Goal: Task Accomplishment & Management: Complete application form

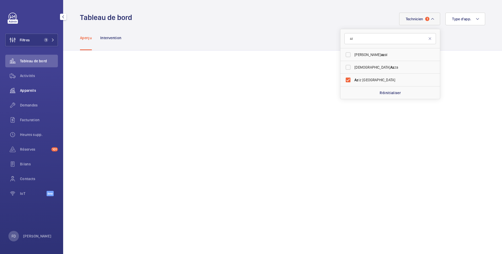
click at [30, 92] on span "Appareils" at bounding box center [39, 90] width 38 height 5
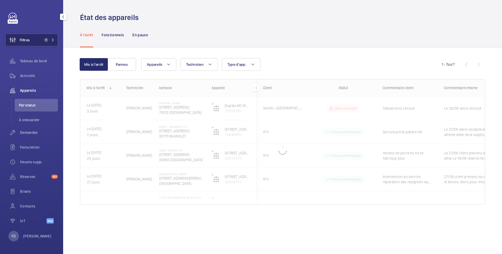
click at [29, 38] on span "Filtres" at bounding box center [25, 39] width 10 height 5
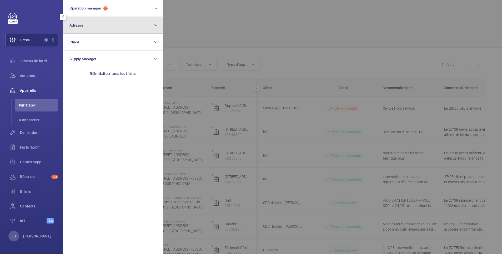
click at [97, 24] on button "Adresse" at bounding box center [113, 25] width 100 height 17
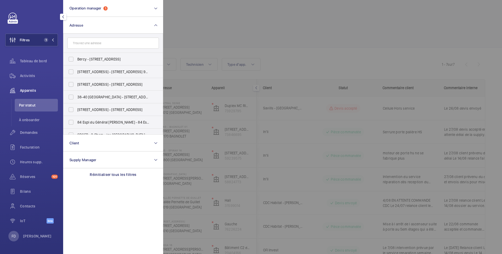
click at [89, 46] on input "text" at bounding box center [112, 43] width 91 height 11
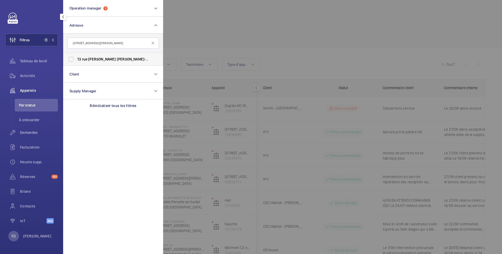
type input "13 rue Augustin Thierry"
click at [73, 59] on label "13 rue Augustin Thierry - 13 rue Augustin Thierry , PARIS 75019" at bounding box center [108, 59] width 91 height 13
click at [73, 59] on input "13 rue Augustin Thierry - 13 rue Augustin Thierry , PARIS 75019" at bounding box center [71, 59] width 11 height 11
checkbox input "true"
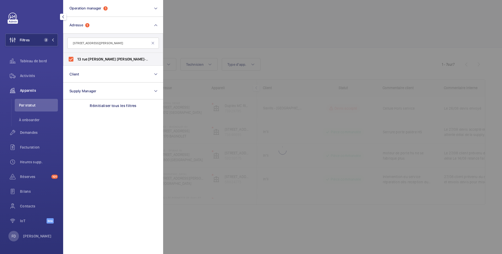
click at [215, 23] on div at bounding box center [414, 127] width 502 height 254
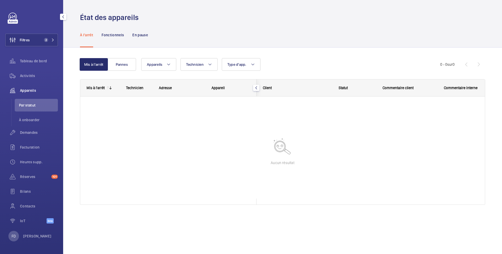
click at [215, 23] on div "À l'arrêt Fonctionnels En pause" at bounding box center [282, 34] width 405 height 25
click at [40, 60] on span "Tableau de bord" at bounding box center [39, 60] width 38 height 5
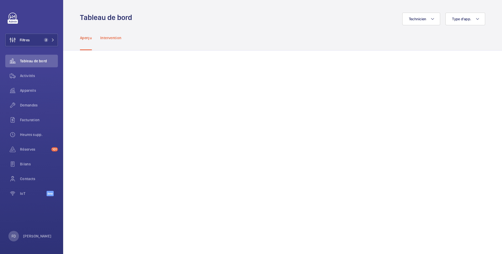
click at [112, 38] on p "Intervention" at bounding box center [110, 37] width 21 height 5
click at [34, 41] on button "Filtres" at bounding box center [31, 40] width 53 height 13
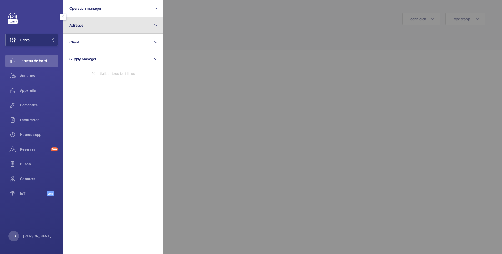
click at [88, 25] on button "Adresse" at bounding box center [113, 25] width 100 height 17
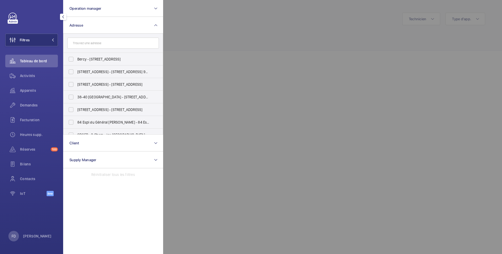
click at [89, 45] on input "text" at bounding box center [112, 43] width 91 height 11
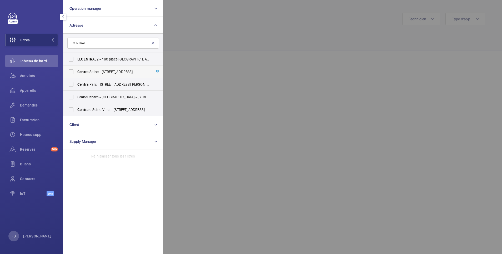
type input "CENTRAL"
click at [71, 74] on label "Central Seine - 42 Quai de la Rapée, 75012 PARIS, PARIS 75012" at bounding box center [108, 71] width 91 height 13
click at [71, 74] on input "Central Seine - 42 Quai de la Rapée, 75012 PARIS, PARIS 75012" at bounding box center [71, 72] width 11 height 11
checkbox input "true"
click at [219, 23] on div at bounding box center [414, 127] width 502 height 254
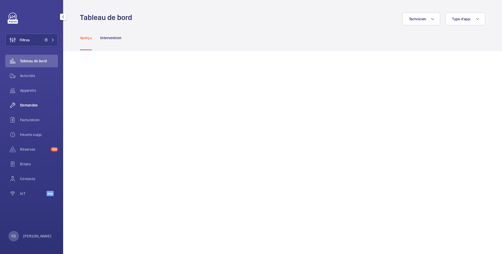
click at [30, 103] on span "Demandes" at bounding box center [39, 105] width 38 height 5
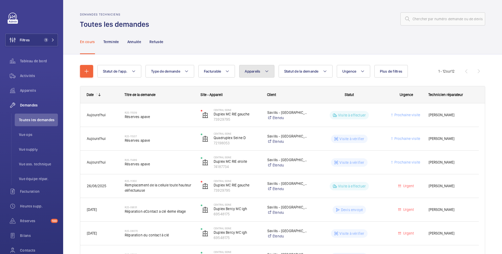
click at [260, 72] on span "Appareils" at bounding box center [252, 71] width 16 height 4
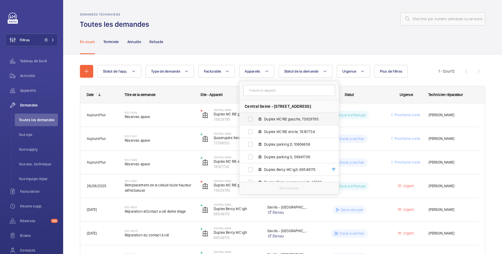
click at [274, 120] on span "Duplex MC RIE gauche, 73929795" at bounding box center [294, 118] width 61 height 5
click at [256, 120] on input "Duplex MC RIE gauche, 73929795" at bounding box center [250, 119] width 11 height 11
checkbox input "true"
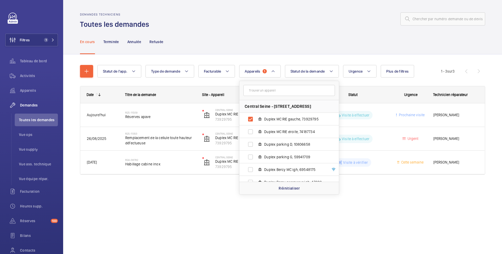
click at [383, 220] on div "Demandes techniciens Toutes les demandes En cours Terminée Annulée Refusée Stat…" at bounding box center [282, 127] width 438 height 254
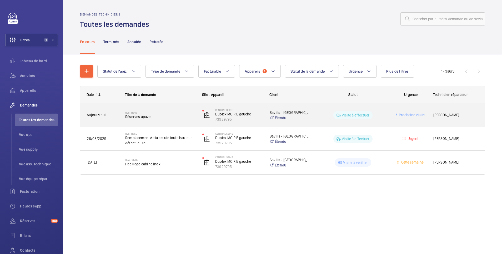
click at [340, 114] on mat-icon "Press SPACE to select this row." at bounding box center [338, 115] width 4 height 6
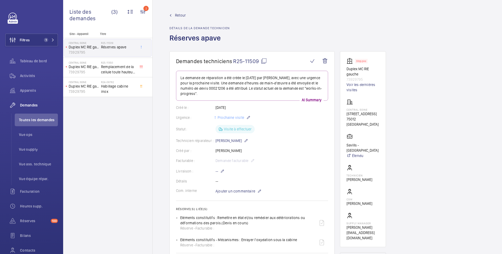
click at [180, 13] on span "Retour" at bounding box center [180, 15] width 11 height 5
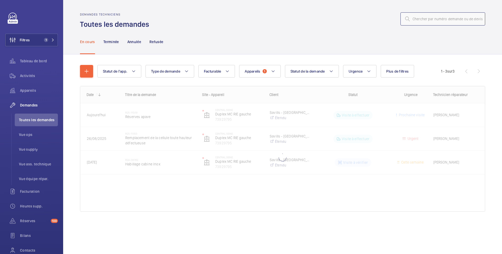
click at [426, 18] on input "text" at bounding box center [442, 18] width 85 height 13
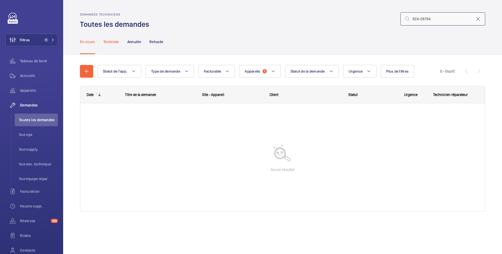
type input "R24-08784"
click at [111, 40] on p "Terminée" at bounding box center [111, 41] width 16 height 5
click at [130, 40] on p "Annulée" at bounding box center [134, 41] width 14 height 5
click at [89, 43] on p "En cours" at bounding box center [87, 41] width 15 height 5
click at [253, 70] on span "Appareils" at bounding box center [252, 71] width 16 height 4
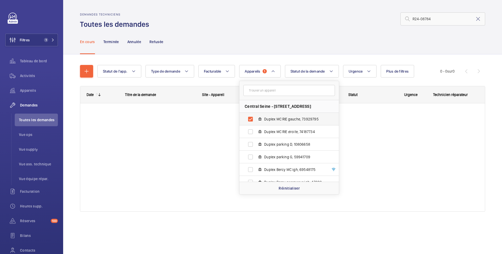
click at [251, 119] on label "Duplex MC RIE gauche, 73929795" at bounding box center [284, 119] width 91 height 13
click at [251, 119] on input "Duplex MC RIE gauche, 73929795" at bounding box center [250, 119] width 11 height 11
checkbox input "false"
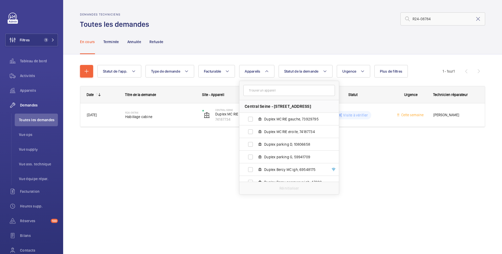
click at [263, 37] on div "En cours Terminée Annulée Refusée" at bounding box center [282, 41] width 405 height 25
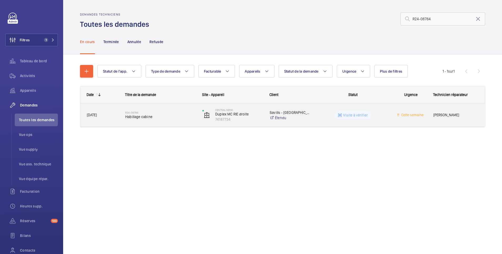
click at [330, 114] on wm-front-pills-cell "Visite à vérifier" at bounding box center [353, 115] width 70 height 8
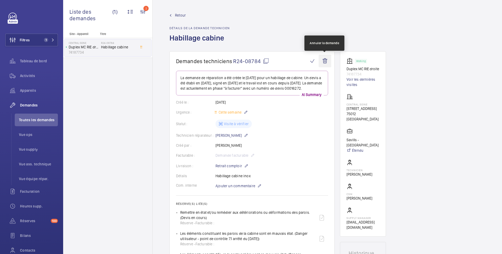
click at [325, 60] on wm-front-icon-button at bounding box center [324, 61] width 13 height 13
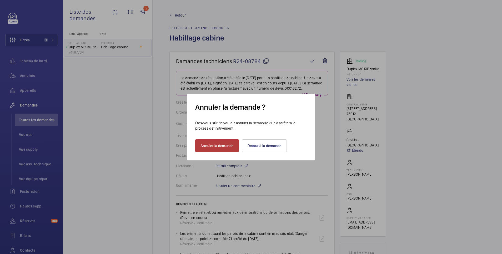
click at [232, 144] on button "Annuler la demande" at bounding box center [217, 145] width 44 height 13
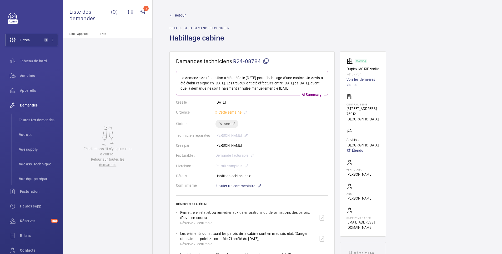
scroll to position [105, 0]
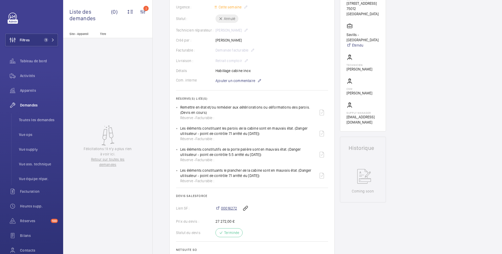
click at [231, 211] on span "00016272" at bounding box center [229, 208] width 16 height 5
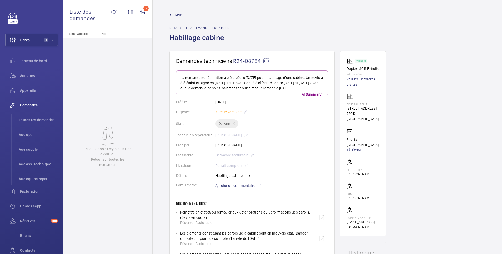
scroll to position [0, 0]
click at [177, 14] on span "Retour" at bounding box center [180, 15] width 11 height 5
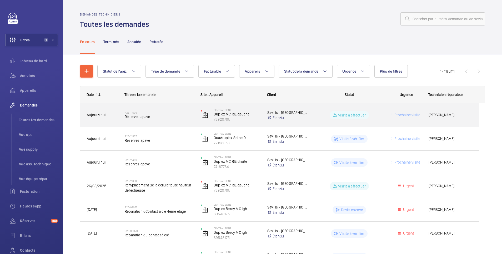
click at [329, 113] on wm-front-pills-cell "Visite à effectuer" at bounding box center [348, 115] width 69 height 8
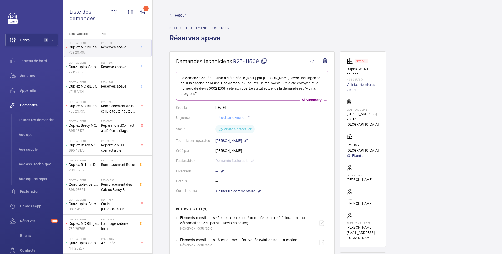
click at [182, 14] on span "Retour" at bounding box center [180, 15] width 11 height 5
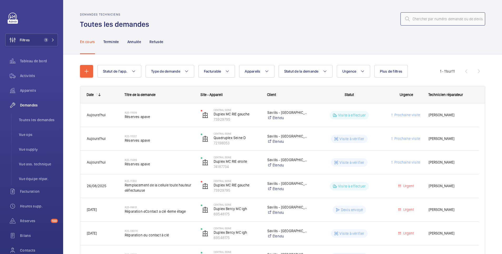
click at [414, 19] on input "text" at bounding box center [442, 18] width 85 height 13
click at [258, 70] on span "Appareils" at bounding box center [252, 71] width 16 height 4
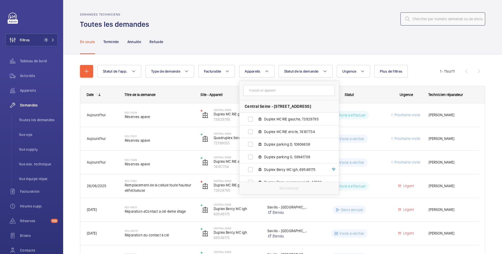
click at [418, 19] on input "text" at bounding box center [442, 18] width 85 height 13
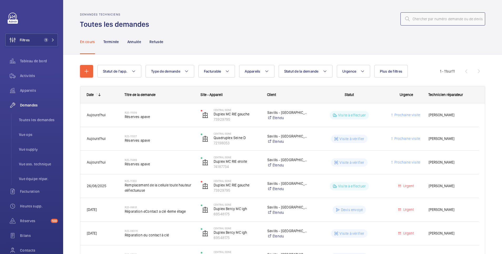
click at [415, 19] on input "text" at bounding box center [442, 18] width 85 height 13
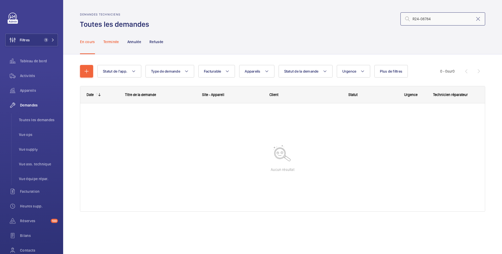
type input "R24-08784"
click at [110, 41] on p "Terminée" at bounding box center [111, 41] width 16 height 5
click at [138, 41] on p "Annulée" at bounding box center [134, 41] width 14 height 5
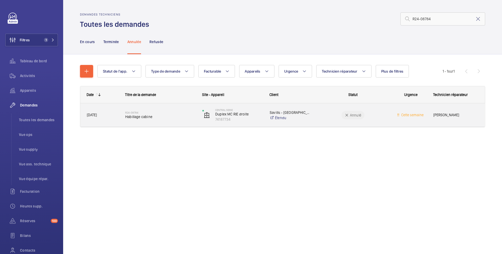
click at [331, 114] on wm-front-pills-cell "Annulé" at bounding box center [353, 115] width 70 height 8
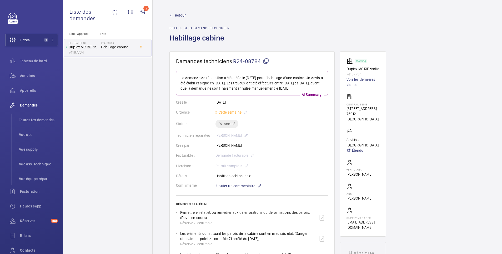
click at [181, 15] on span "Retour" at bounding box center [180, 15] width 11 height 5
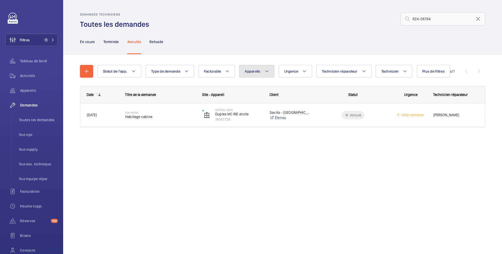
click at [257, 72] on span "Appareils" at bounding box center [252, 71] width 16 height 4
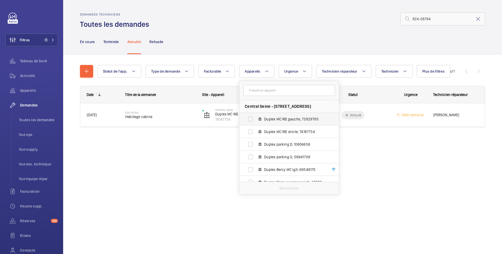
click at [251, 120] on label "Duplex MC RIE gauche, 73929795" at bounding box center [284, 119] width 91 height 13
click at [251, 120] on input "Duplex MC RIE gauche, 73929795" at bounding box center [250, 119] width 11 height 11
checkbox input "true"
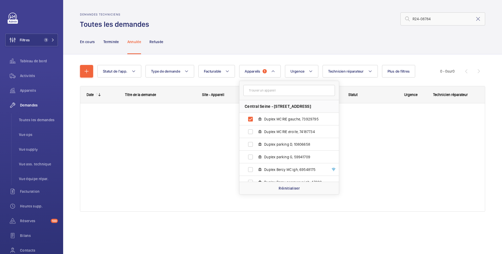
click at [253, 31] on div "En cours Terminée Annulée Refusée" at bounding box center [282, 41] width 405 height 25
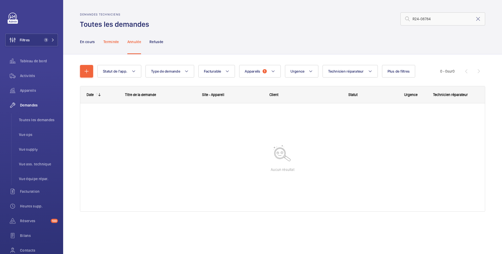
click at [113, 42] on p "Terminée" at bounding box center [111, 41] width 16 height 5
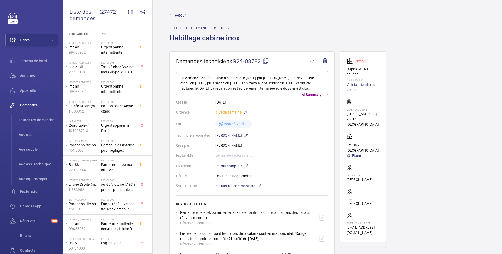
click at [264, 29] on div "Retour Détails de la demande technicien Habillage cabine inox" at bounding box center [326, 32] width 315 height 39
click at [178, 14] on span "Retour" at bounding box center [180, 15] width 11 height 5
click at [181, 16] on span "Retour" at bounding box center [180, 15] width 11 height 5
click at [181, 14] on span "Retour" at bounding box center [180, 15] width 11 height 5
click at [179, 14] on span "Retour" at bounding box center [180, 15] width 11 height 5
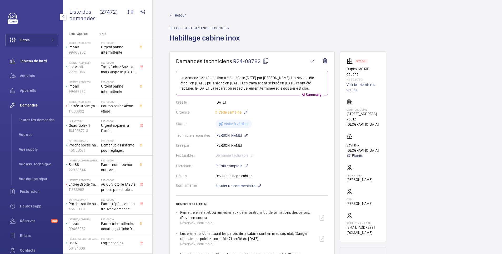
click at [35, 62] on span "Tableau de bord" at bounding box center [39, 60] width 38 height 5
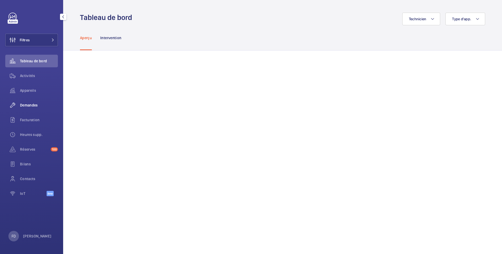
click at [33, 103] on span "Demandes" at bounding box center [39, 105] width 38 height 5
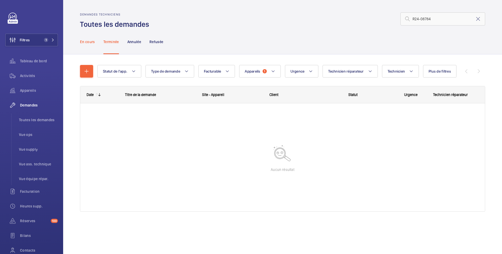
click at [88, 43] on p "En cours" at bounding box center [87, 41] width 15 height 5
click at [35, 103] on span "Demandes" at bounding box center [39, 105] width 38 height 5
click at [36, 119] on span "Toutes les demandes" at bounding box center [38, 119] width 39 height 5
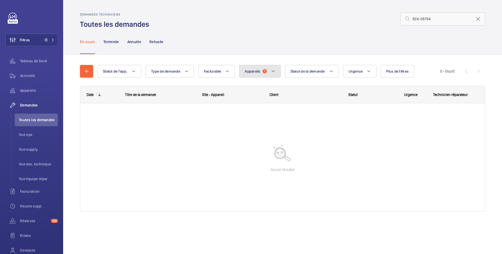
click at [249, 74] on button "Appareils 1" at bounding box center [259, 71] width 41 height 13
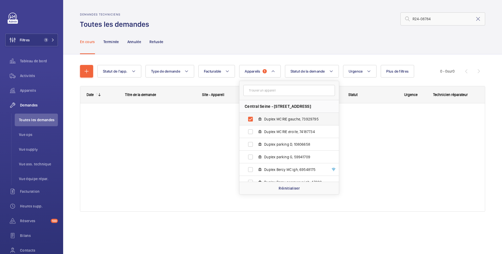
click at [257, 116] on label "Duplex MC RIE gauche, 73929795" at bounding box center [284, 119] width 91 height 13
click at [256, 116] on input "Duplex MC RIE gauche, 73929795" at bounding box center [250, 119] width 11 height 11
checkbox input "false"
click at [261, 28] on div "Demandes techniciens Toutes les demandes R24-08784" at bounding box center [282, 21] width 405 height 17
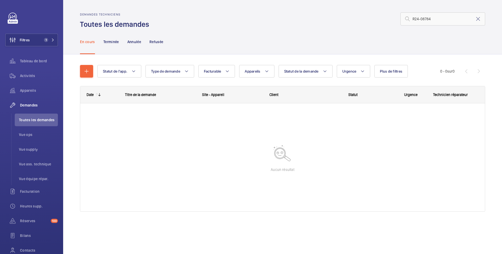
click at [223, 27] on div "Demandes techniciens Toutes les demandes R24-08784" at bounding box center [282, 21] width 405 height 17
click at [110, 42] on p "Terminée" at bounding box center [111, 41] width 16 height 5
click at [90, 42] on p "En cours" at bounding box center [87, 41] width 15 height 5
click at [32, 41] on button "Filtres 1" at bounding box center [31, 40] width 53 height 13
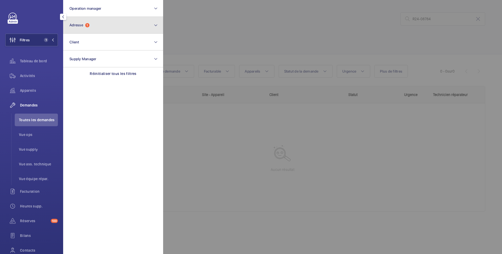
click at [102, 23] on button "Adresse 1" at bounding box center [113, 25] width 100 height 17
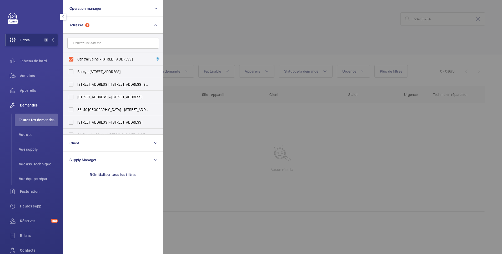
click at [216, 37] on div at bounding box center [414, 127] width 502 height 254
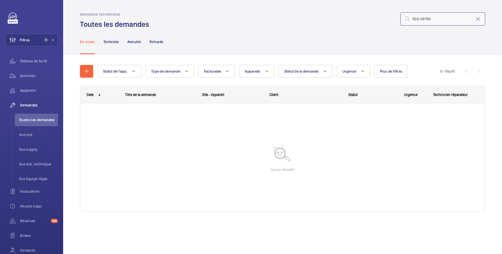
click at [444, 22] on input "R24-08784" at bounding box center [442, 18] width 85 height 13
click at [478, 16] on mat-icon at bounding box center [478, 19] width 6 height 6
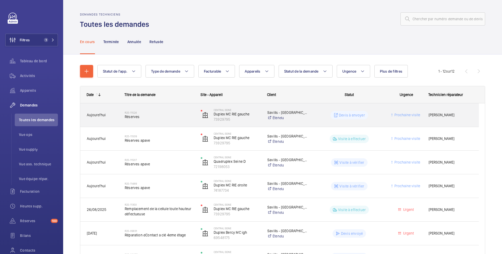
click at [331, 110] on div "Devis à envoyer" at bounding box center [345, 115] width 75 height 19
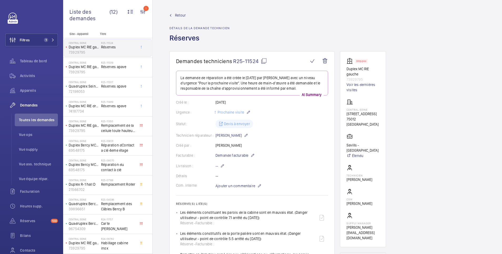
scroll to position [105, 0]
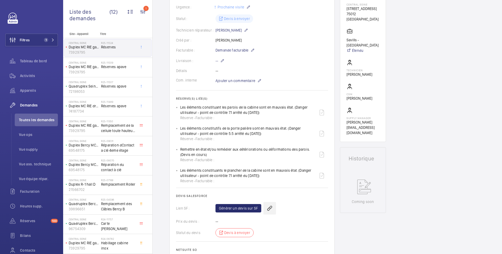
click at [269, 209] on wm-front-icon-button at bounding box center [269, 208] width 13 height 13
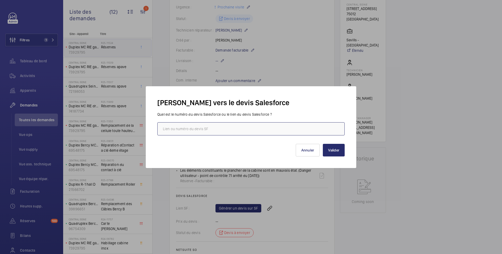
click at [229, 130] on input "text" at bounding box center [250, 128] width 187 height 13
paste input "https://wemaintain.lightning.force.com/lightning/r/Quote/0Q0SZ000003RzSH0A0/view"
type input "https://wemaintain.lightning.force.com/lightning/r/Quote/0Q0SZ000003RzSH0A0/view"
click at [335, 148] on button "Valider" at bounding box center [334, 150] width 22 height 13
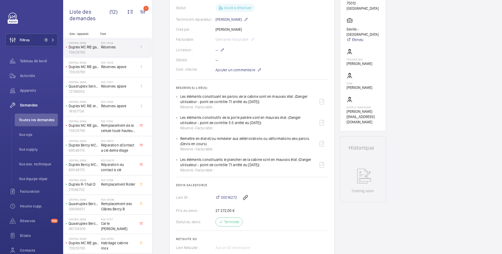
scroll to position [11, 0]
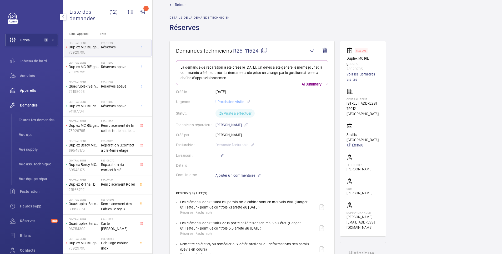
click at [29, 90] on span "Appareils" at bounding box center [39, 90] width 38 height 5
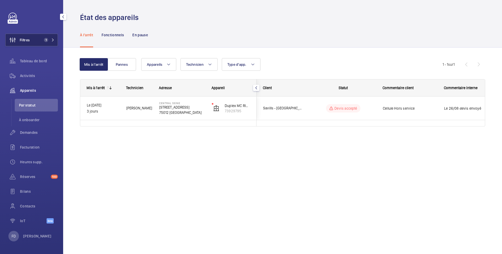
click at [41, 42] on button "Filtres 1" at bounding box center [31, 40] width 53 height 13
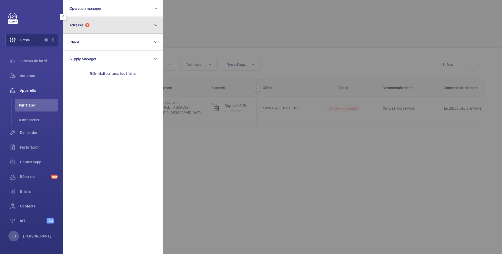
click at [107, 23] on button "Adresse 1" at bounding box center [113, 25] width 100 height 17
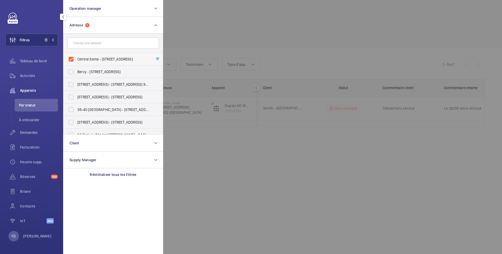
click at [85, 57] on span "Central Seine - 42 Quai de la Rapée, 75012 PARIS, PARIS 75012" at bounding box center [113, 59] width 72 height 5
click at [76, 57] on input "Central Seine - 42 Quai de la Rapée, 75012 PARIS, PARIS 75012" at bounding box center [71, 59] width 11 height 11
checkbox input "false"
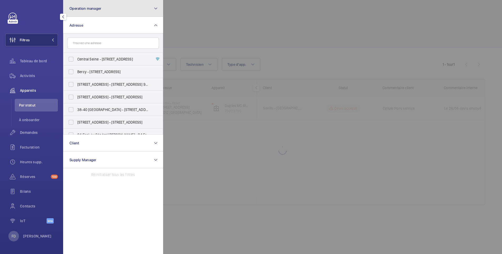
click at [90, 8] on span "Operation manager" at bounding box center [85, 8] width 32 height 4
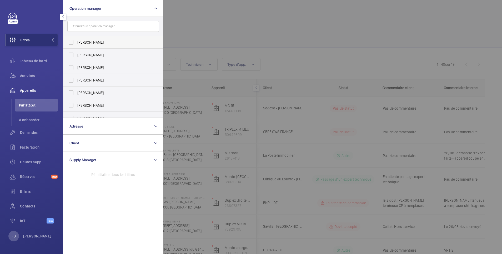
click at [84, 40] on span "[PERSON_NAME]" at bounding box center [113, 42] width 72 height 5
click at [76, 40] on input "[PERSON_NAME]" at bounding box center [71, 42] width 11 height 11
checkbox input "true"
click at [191, 11] on div at bounding box center [414, 127] width 502 height 254
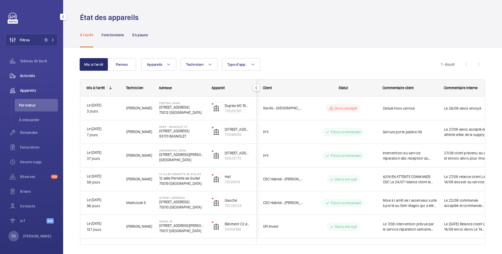
click at [26, 76] on span "Activités" at bounding box center [39, 75] width 38 height 5
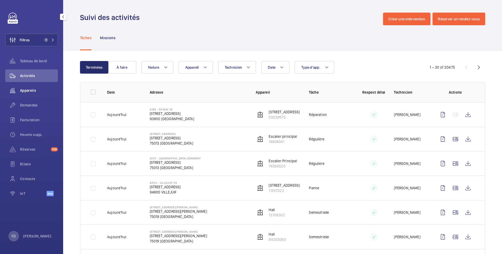
click at [27, 90] on span "Appareils" at bounding box center [39, 90] width 38 height 5
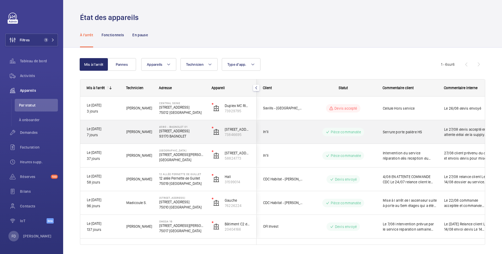
click at [440, 124] on div "Le 27/08 devis accepté en attente délai de la supply Urgent Le 22/08 envoi du d…" at bounding box center [467, 132] width 61 height 23
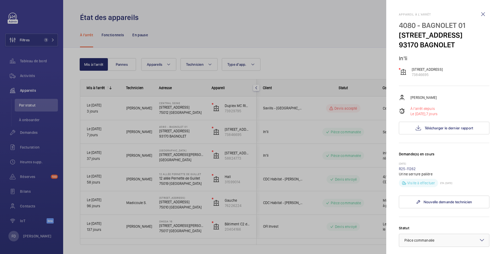
scroll to position [105, 0]
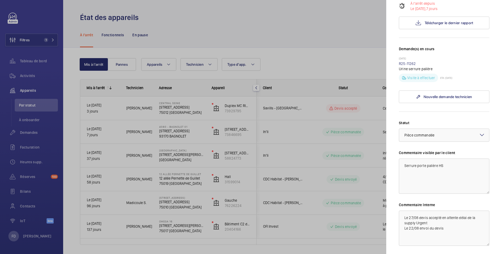
click at [300, 131] on div at bounding box center [251, 127] width 502 height 254
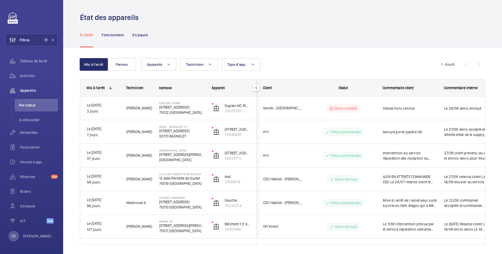
scroll to position [0, 0]
click at [28, 40] on span "Filtres" at bounding box center [25, 39] width 10 height 5
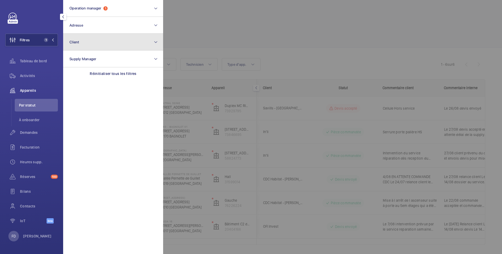
click at [82, 42] on button "Client" at bounding box center [113, 42] width 100 height 17
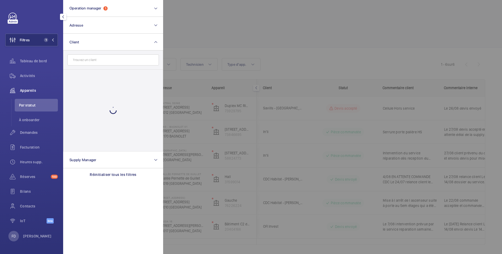
click at [83, 61] on input "text" at bounding box center [112, 59] width 91 height 11
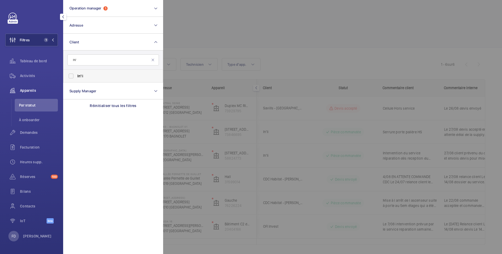
type input "IN'"
click at [72, 76] on label "In' li" at bounding box center [108, 76] width 91 height 13
click at [72, 76] on input "In' li" at bounding box center [71, 76] width 11 height 11
checkbox input "true"
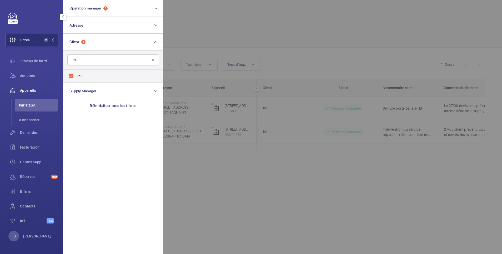
click at [246, 18] on div at bounding box center [414, 127] width 502 height 254
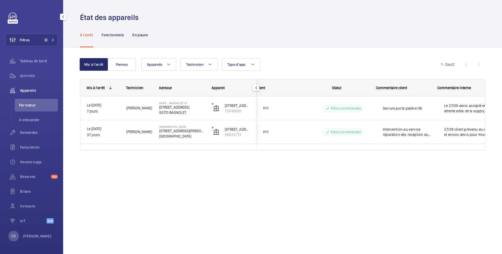
scroll to position [0, 14]
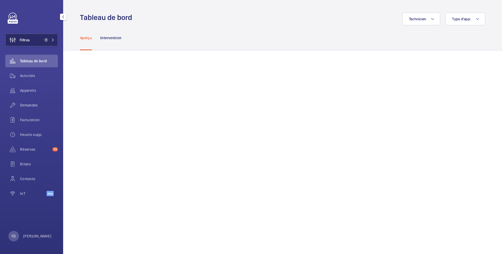
click at [30, 39] on button "Filtres 1" at bounding box center [31, 40] width 53 height 13
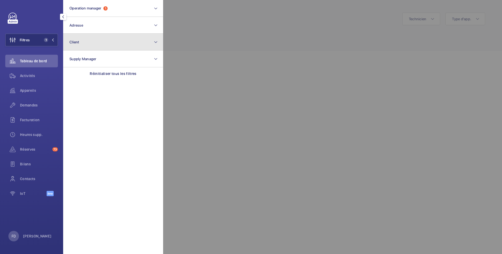
click at [84, 43] on button "Client" at bounding box center [113, 42] width 100 height 17
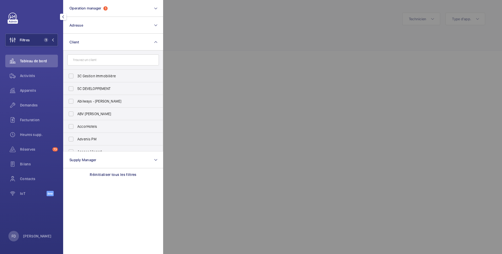
click at [87, 60] on input "text" at bounding box center [112, 59] width 91 height 11
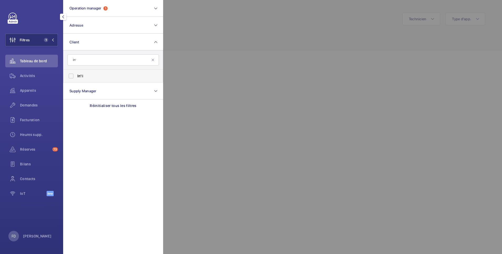
type input "in'"
drag, startPoint x: 72, startPoint y: 78, endPoint x: 74, endPoint y: 74, distance: 4.6
click at [72, 77] on label "In' li" at bounding box center [108, 76] width 91 height 13
click at [72, 77] on input "In' li" at bounding box center [71, 76] width 11 height 11
checkbox input "true"
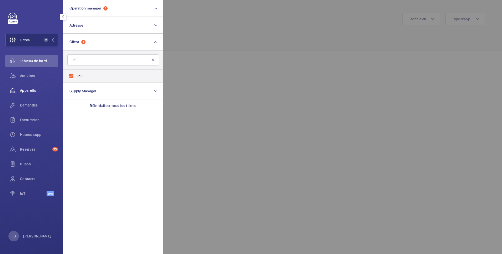
click at [29, 90] on span "Appareils" at bounding box center [39, 90] width 38 height 5
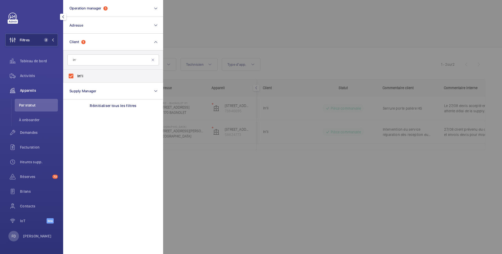
click at [236, 25] on div at bounding box center [414, 127] width 502 height 254
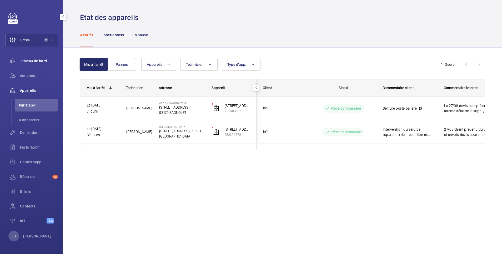
click at [33, 60] on span "Tableau de bord" at bounding box center [39, 60] width 38 height 5
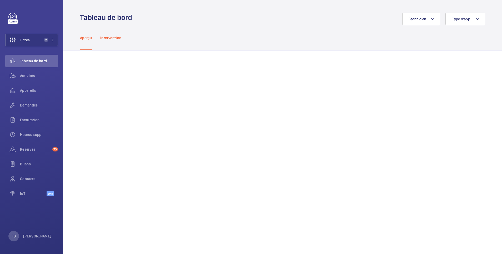
click at [112, 37] on p "Intervention" at bounding box center [110, 37] width 21 height 5
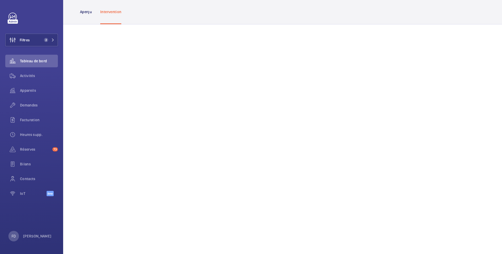
scroll to position [26, 0]
click at [35, 40] on button "Filtres 2" at bounding box center [31, 40] width 53 height 13
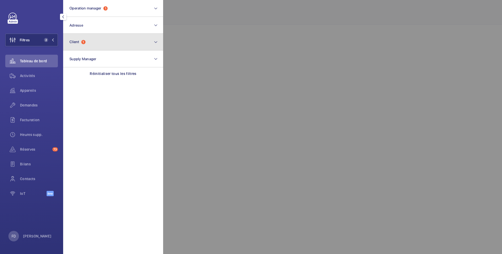
click at [96, 45] on button "Client 1" at bounding box center [113, 42] width 100 height 17
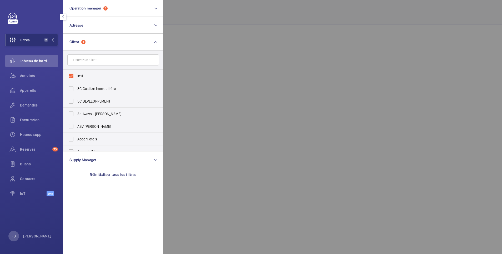
drag, startPoint x: 80, startPoint y: 74, endPoint x: 80, endPoint y: 68, distance: 6.1
click at [79, 74] on span "In'li" at bounding box center [113, 75] width 72 height 5
click at [76, 74] on input "In'li" at bounding box center [71, 76] width 11 height 11
checkbox input "false"
click at [85, 60] on input "text" at bounding box center [112, 59] width 91 height 11
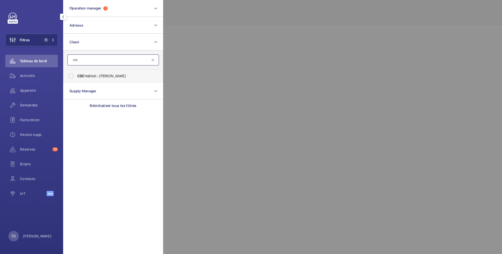
type input "cdc"
click at [72, 78] on label "CDC Habitat - Emmanuel Thomas" at bounding box center [108, 76] width 91 height 13
click at [72, 78] on input "CDC Habitat - Emmanuel Thomas" at bounding box center [71, 76] width 11 height 11
checkbox input "true"
click at [220, 15] on div at bounding box center [414, 127] width 502 height 254
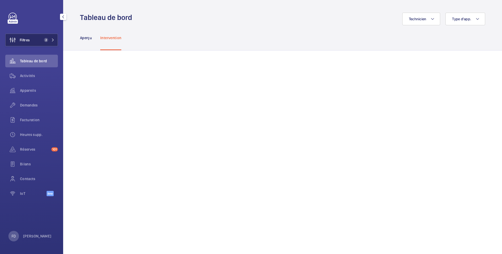
click at [39, 40] on button "Filtres 2" at bounding box center [31, 40] width 53 height 13
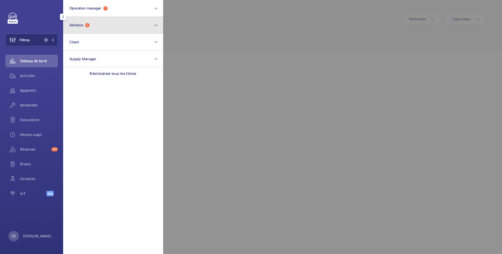
click at [96, 26] on button "Adresse 1" at bounding box center [113, 25] width 100 height 17
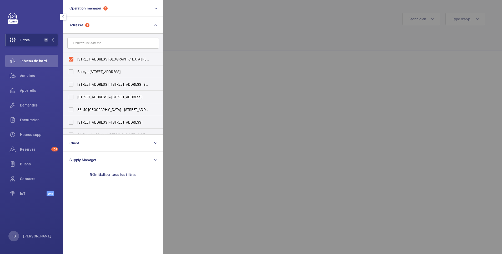
click at [223, 10] on div at bounding box center [414, 127] width 502 height 254
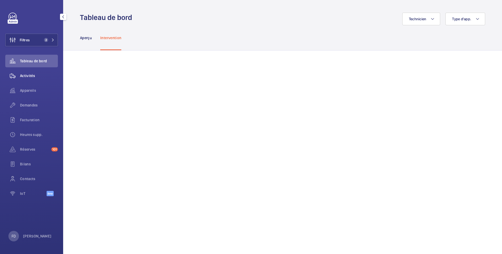
click at [25, 75] on span "Activités" at bounding box center [39, 75] width 38 height 5
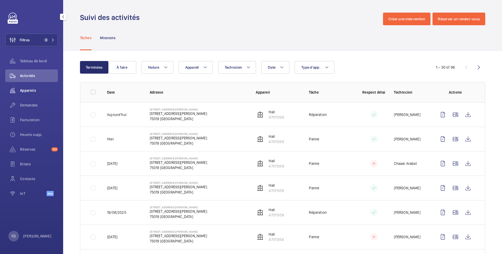
click at [29, 89] on span "Appareils" at bounding box center [39, 90] width 38 height 5
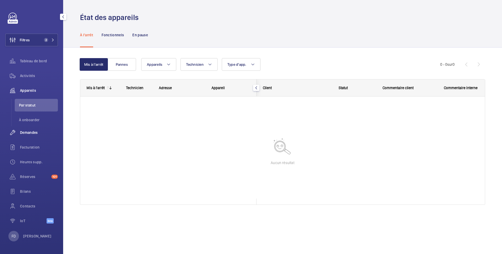
click at [35, 131] on span "Demandes" at bounding box center [39, 132] width 38 height 5
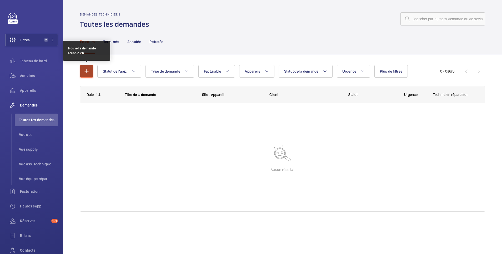
click at [86, 72] on mat-icon "button" at bounding box center [86, 71] width 6 height 6
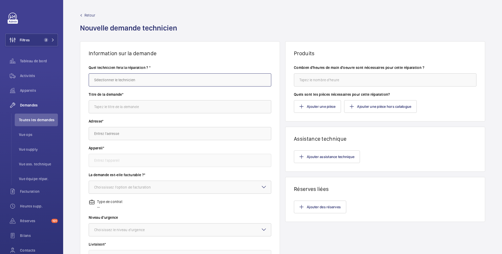
click at [114, 82] on input "text" at bounding box center [180, 79] width 182 height 13
click at [118, 82] on input "text" at bounding box center [180, 79] width 182 height 13
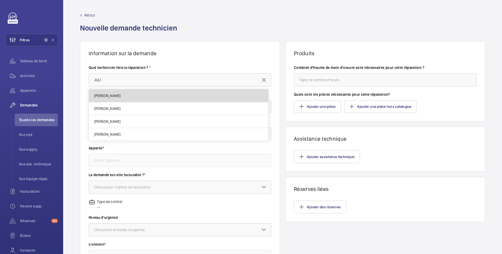
click at [118, 93] on span "[PERSON_NAME]" at bounding box center [107, 95] width 26 height 5
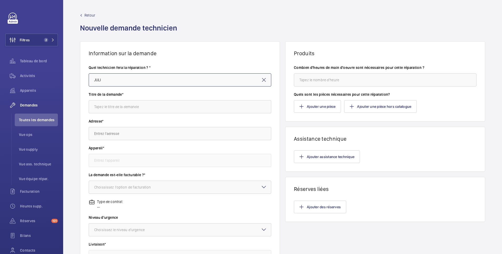
type input "[PERSON_NAME]"
click at [118, 105] on input "text" at bounding box center [180, 106] width 182 height 13
type input "Demande d expert pannes répétitives"
click at [118, 133] on input "text" at bounding box center [180, 133] width 182 height 13
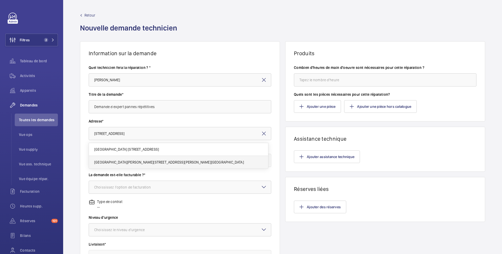
click at [116, 161] on span "13 rue Augustin Thierry 13 rue Augustin Thierry, 75019 PARIS" at bounding box center [169, 162] width 150 height 5
type input "13 rue Augustin Thierry 13 rue Augustin Thierry, 75019 PARIS"
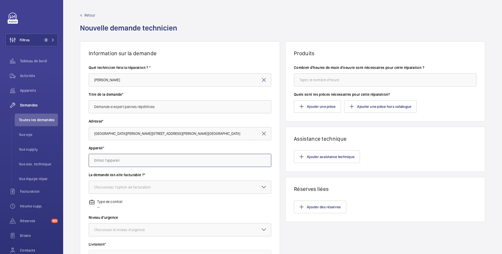
click at [116, 161] on input "text" at bounding box center [180, 160] width 182 height 13
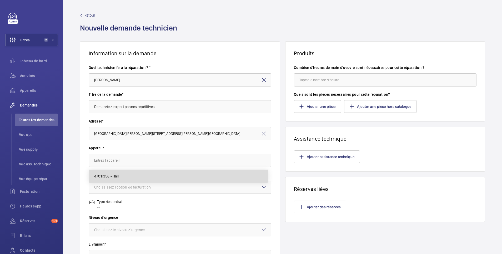
click at [114, 174] on span "47011356 - Hall" at bounding box center [106, 176] width 24 height 5
type input "47011356 - Hall"
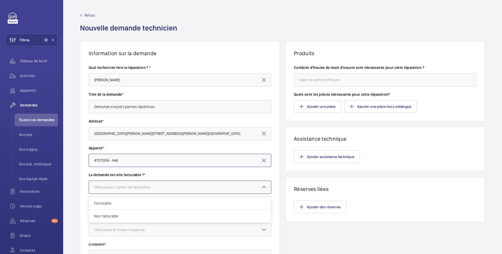
click at [113, 187] on div "Choississez l'option de facturation" at bounding box center [129, 187] width 70 height 5
click at [115, 218] on span "Non facturable" at bounding box center [179, 215] width 171 height 5
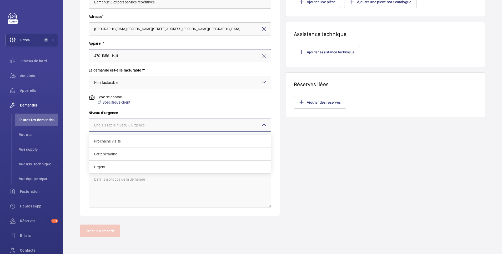
click at [122, 124] on div "Choisissez le niveau d'urgence" at bounding box center [126, 125] width 64 height 5
click at [108, 165] on span "Urgent" at bounding box center [179, 166] width 171 height 5
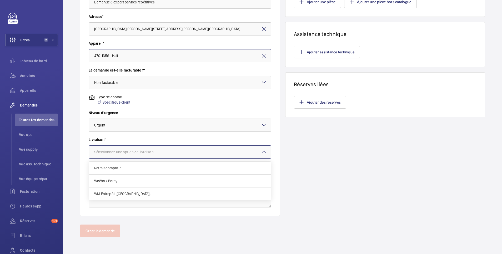
click at [108, 153] on div "Sélectionnez une option de livraison" at bounding box center [130, 151] width 73 height 5
click at [108, 165] on div "Retrait comptoir" at bounding box center [180, 168] width 182 height 13
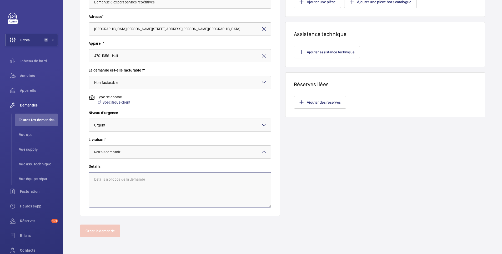
click at [108, 182] on textarea at bounding box center [180, 189] width 182 height 35
type textarea "DEMANDE D EXPERT 12 pannes sur le mois d aout"
click at [345, 51] on button "Ajouter assistance technique" at bounding box center [327, 52] width 66 height 13
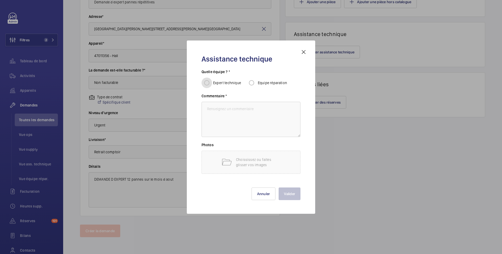
click at [208, 82] on input "Expert technique" at bounding box center [206, 83] width 11 height 11
radio input "true"
click at [217, 109] on textarea at bounding box center [250, 119] width 99 height 35
type textarea "12 pannes sur le mois d aout Demande d expertise"
click at [254, 164] on p "Choississez ou faites glisser vos images" at bounding box center [258, 162] width 45 height 11
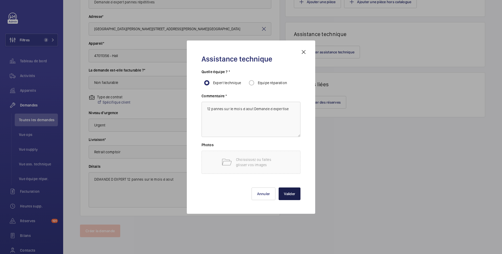
click at [290, 195] on button "Valider" at bounding box center [289, 193] width 22 height 13
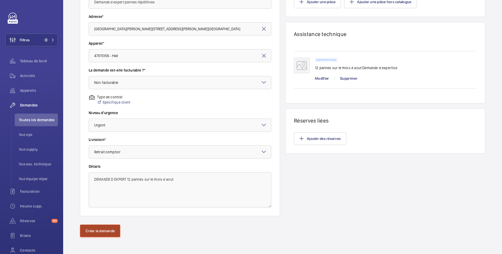
click at [104, 232] on button "Créer la demande" at bounding box center [100, 231] width 40 height 13
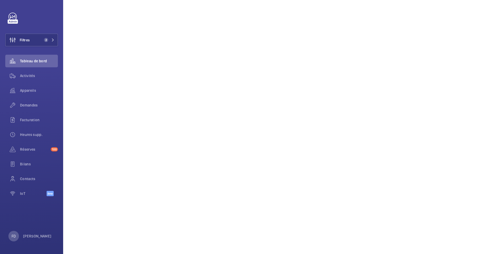
scroll to position [26, 0]
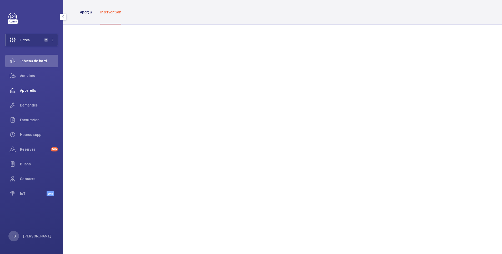
click at [31, 90] on span "Appareils" at bounding box center [39, 90] width 38 height 5
